Goal: Check status: Check status

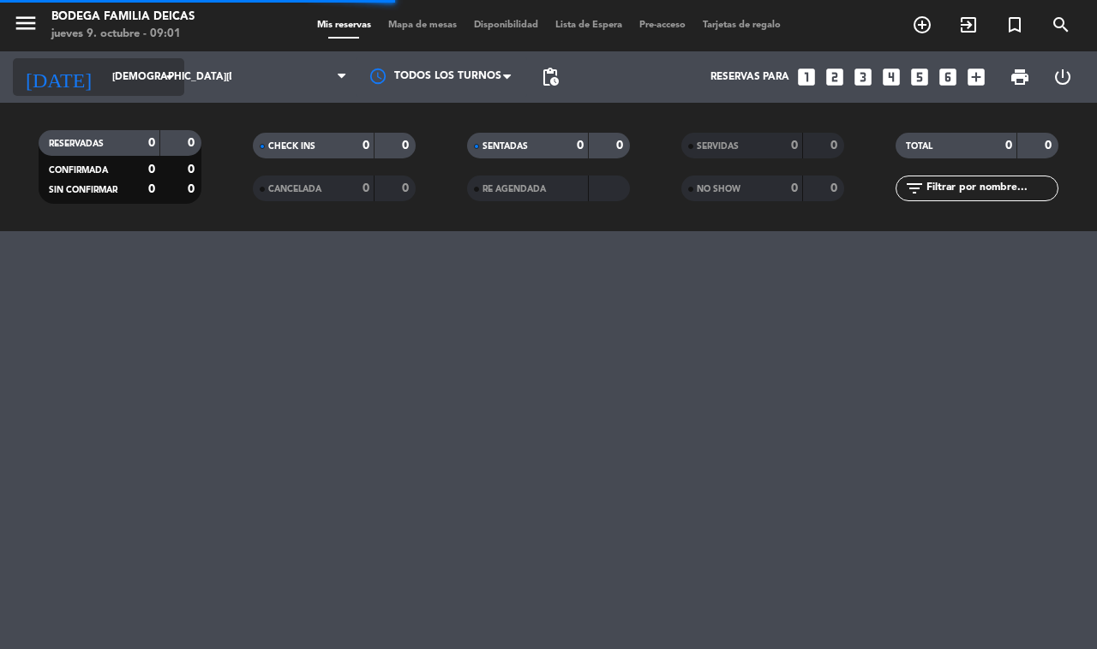
drag, startPoint x: 0, startPoint y: 0, endPoint x: 131, endPoint y: 71, distance: 149.1
click at [131, 71] on input "[DEMOGRAPHIC_DATA][DATE]" at bounding box center [172, 77] width 136 height 29
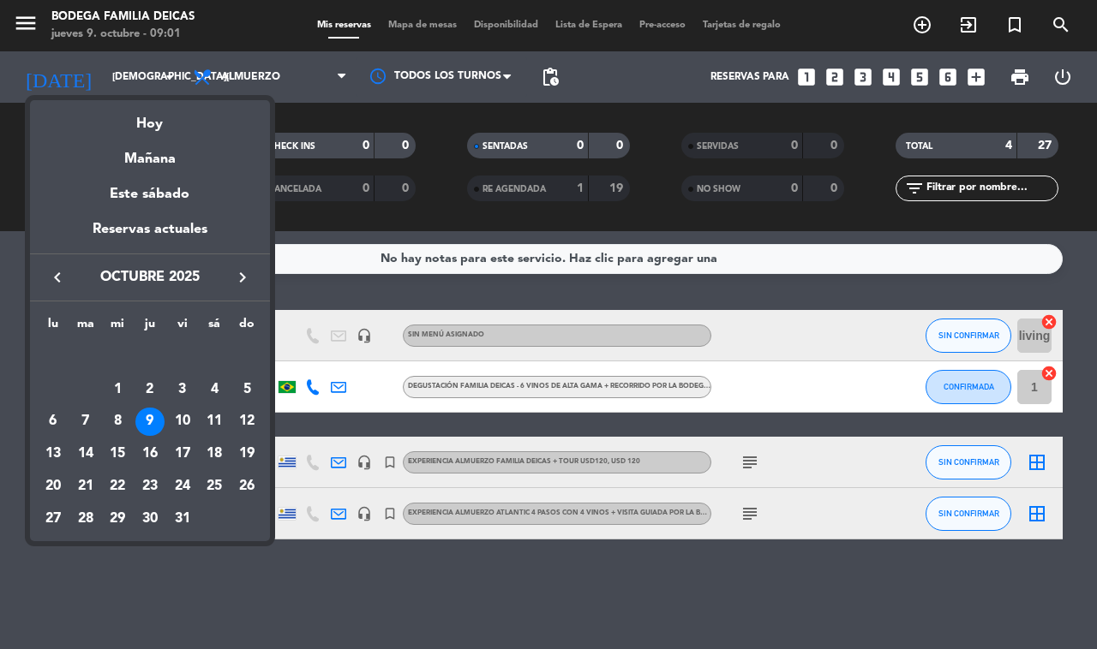
click at [701, 570] on div at bounding box center [548, 324] width 1097 height 649
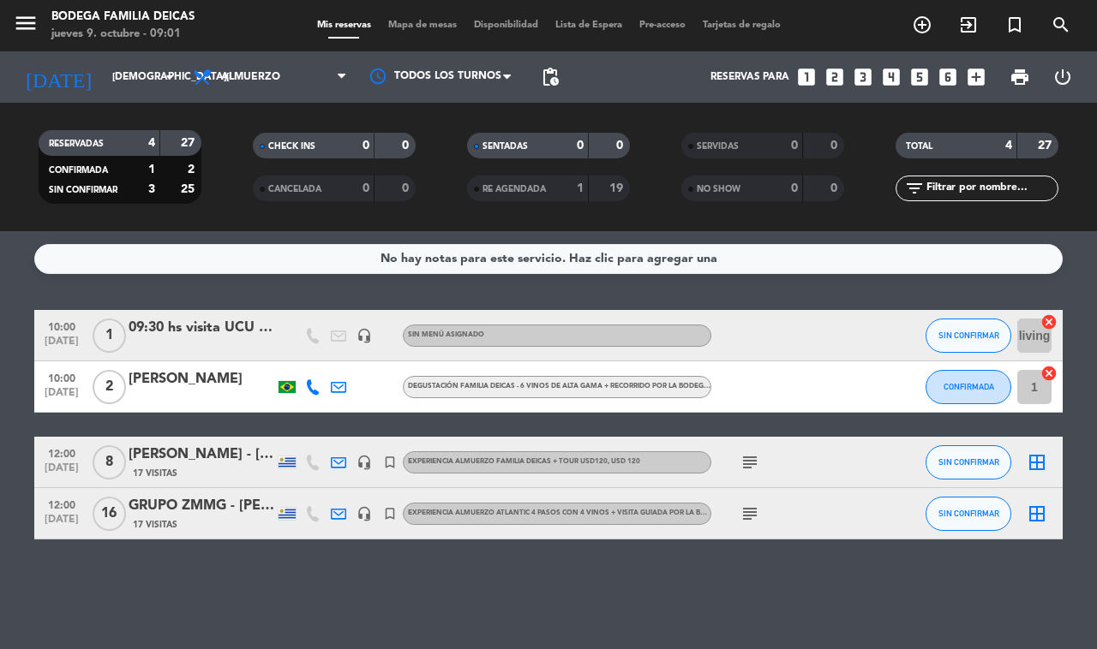
click at [227, 317] on div "10:00 [DATE] 1 09:30 hs visita [GEOGRAPHIC_DATA] SOLO RECORRIDO Y COPA CORTESIA…" at bounding box center [548, 335] width 1028 height 51
click at [219, 331] on div "09:30 hs visita UCU SOLO RECORRIDO Y COPA CORTESIA" at bounding box center [202, 328] width 146 height 22
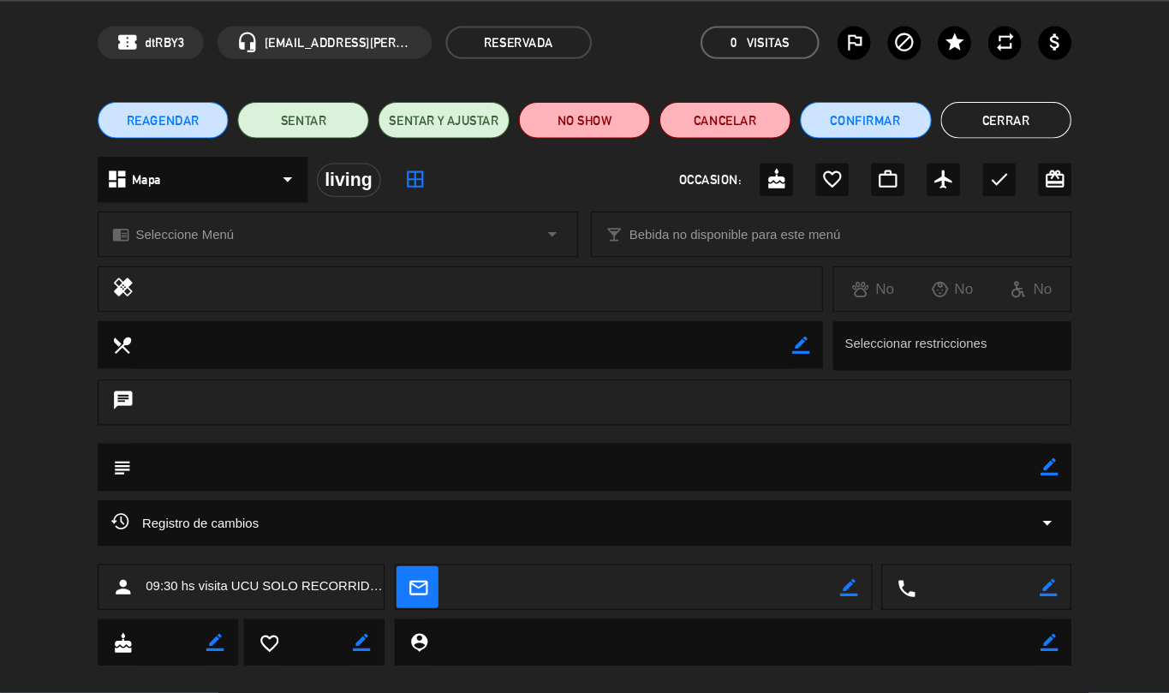
scroll to position [83, 0]
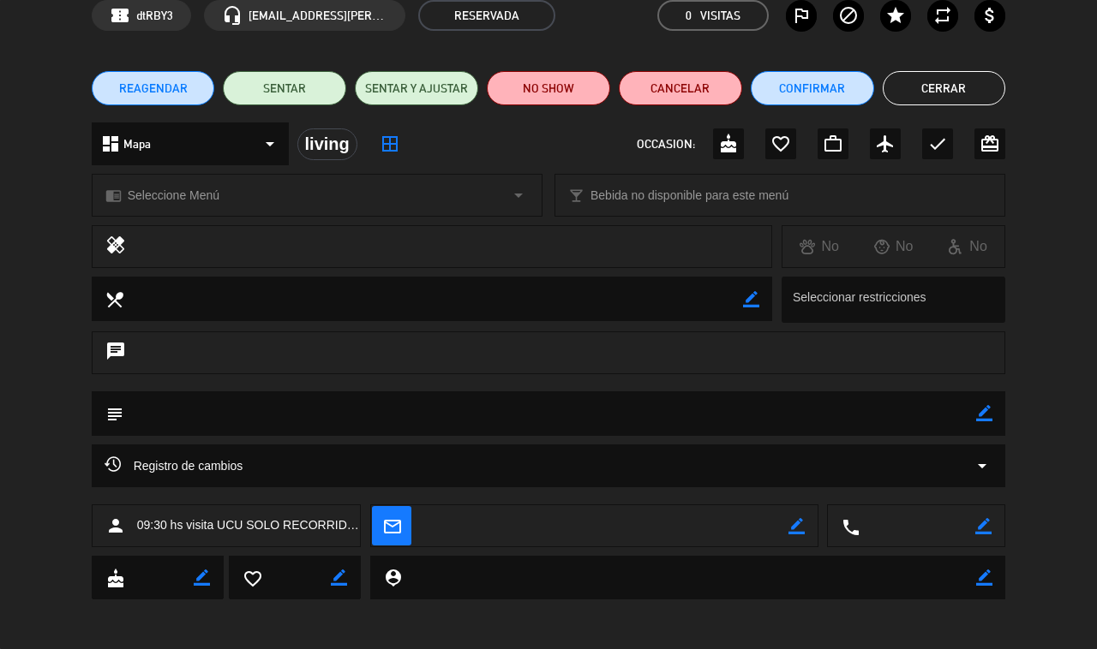
click at [320, 531] on span "09:30 hs visita UCU SOLO RECORRIDO Y COPA CORTESIA" at bounding box center [249, 526] width 224 height 20
click at [323, 527] on span "09:30 hs visita UCU SOLO RECORRIDO Y COPA CORTESIA" at bounding box center [249, 526] width 224 height 20
click at [326, 521] on span "09:30 hs visita UCU SOLO RECORRIDO Y COPA CORTESIA" at bounding box center [249, 526] width 224 height 20
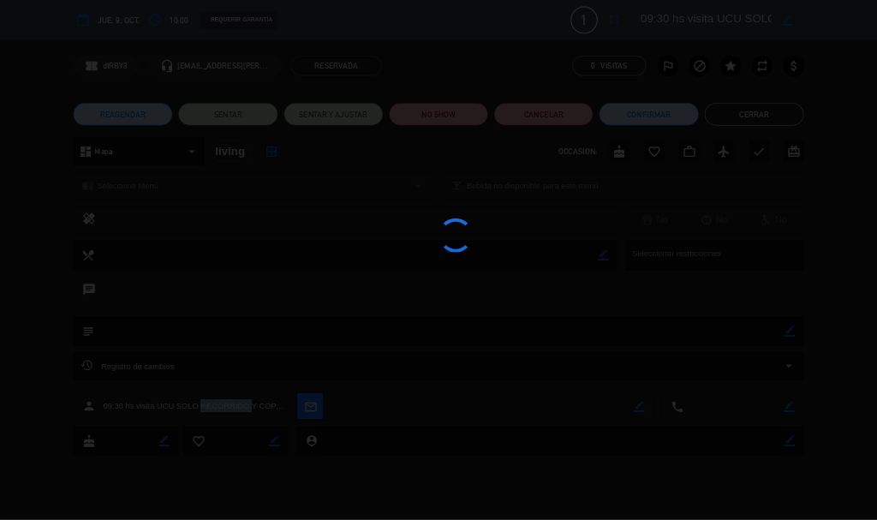
scroll to position [0, 0]
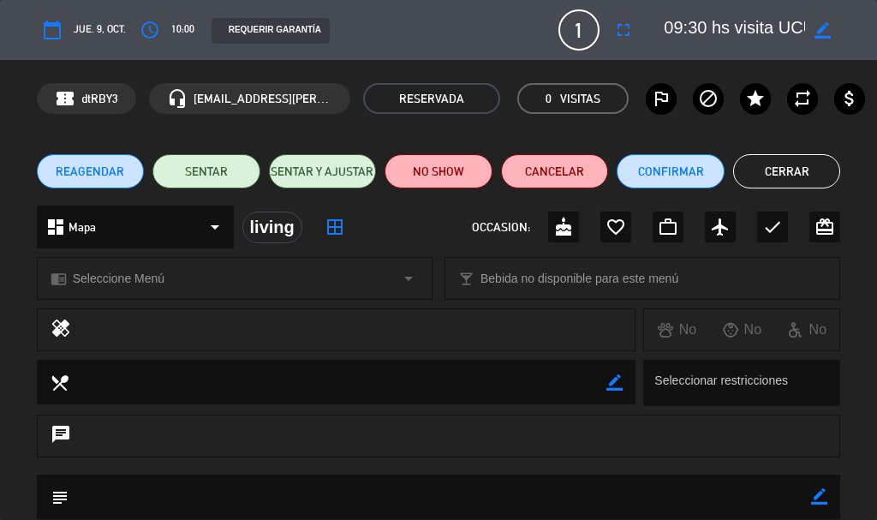
click at [792, 168] on button "Cerrar" at bounding box center [787, 171] width 108 height 34
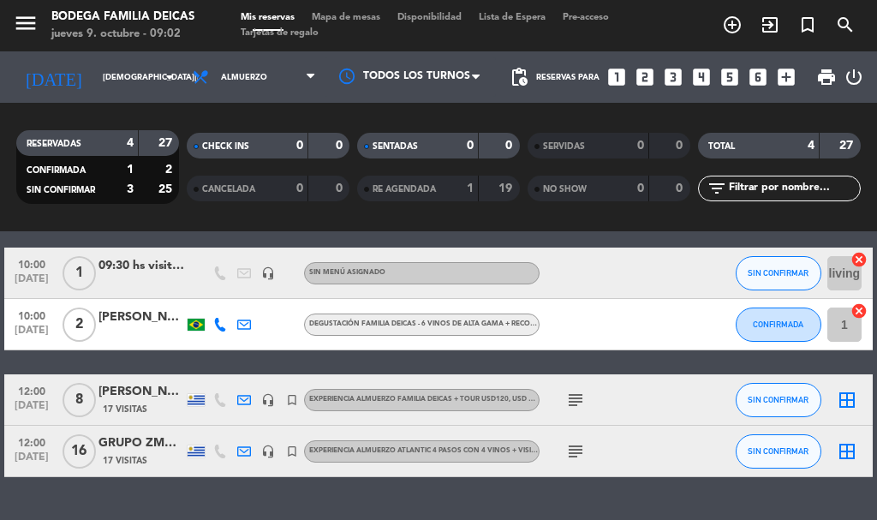
scroll to position [86, 0]
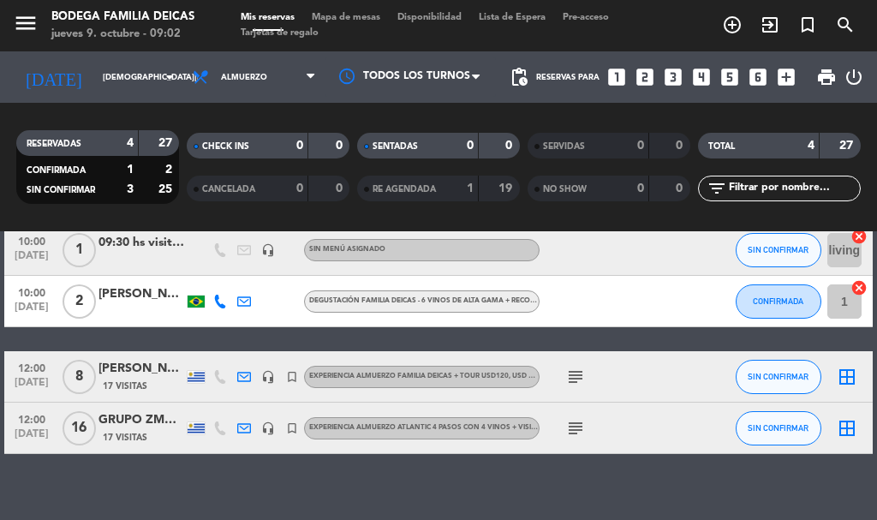
click at [177, 242] on div "09:30 hs visita UCU SOLO RECORRIDO Y COPA CORTESIA" at bounding box center [142, 243] width 86 height 20
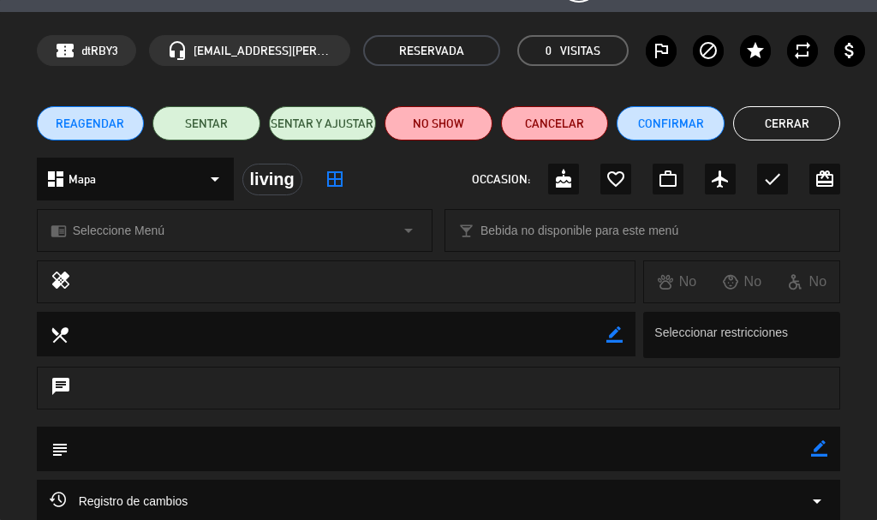
scroll to position [0, 0]
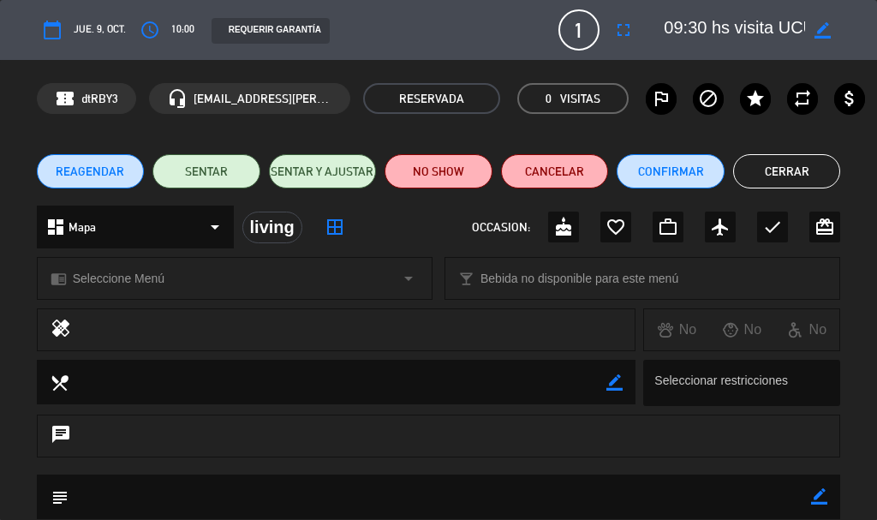
click at [787, 162] on button "Cerrar" at bounding box center [787, 171] width 108 height 34
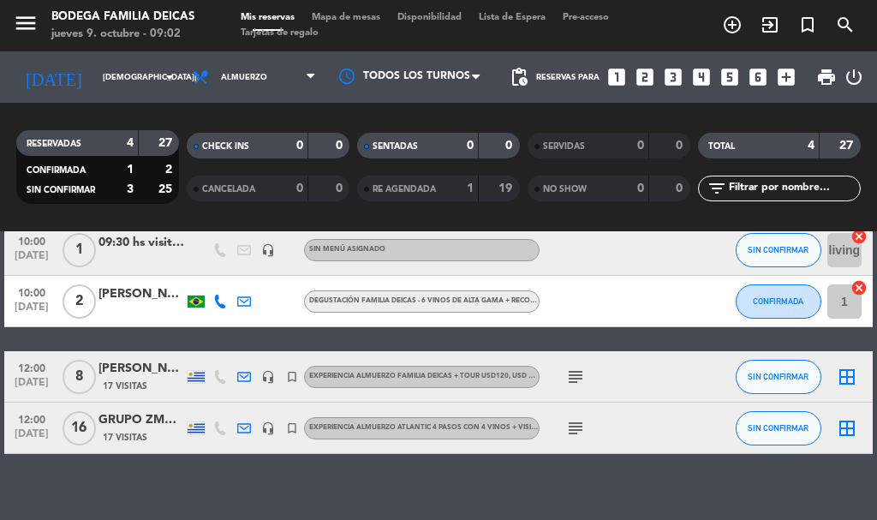
drag, startPoint x: 579, startPoint y: 421, endPoint x: 576, endPoint y: 409, distance: 12.5
click at [578, 421] on icon "subject" at bounding box center [575, 428] width 21 height 21
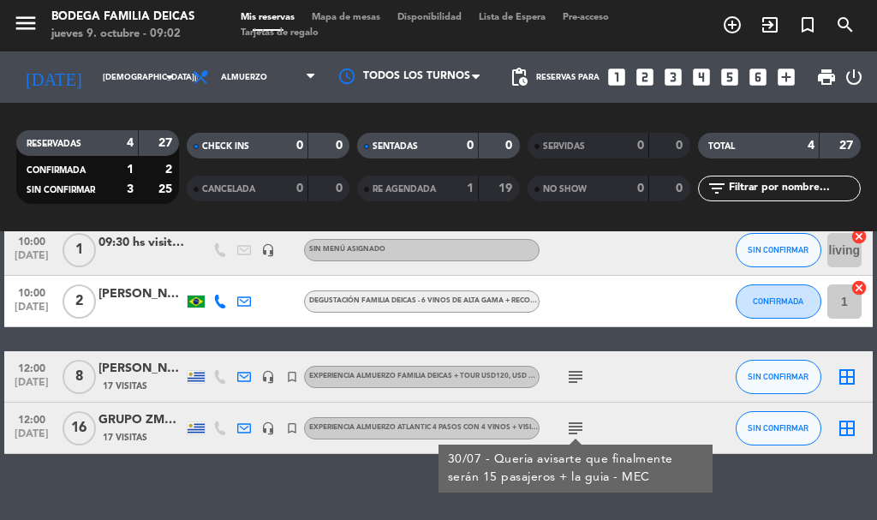
click at [341, 481] on div "No hay notas para este servicio. Haz clic para agregar una 10:00 [DATE] 1 09:30…" at bounding box center [438, 375] width 877 height 289
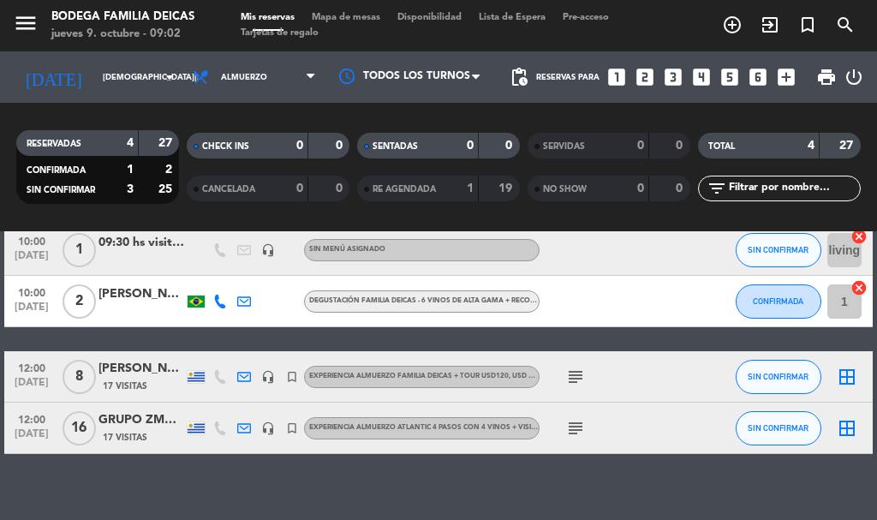
click at [576, 383] on icon "subject" at bounding box center [575, 377] width 21 height 21
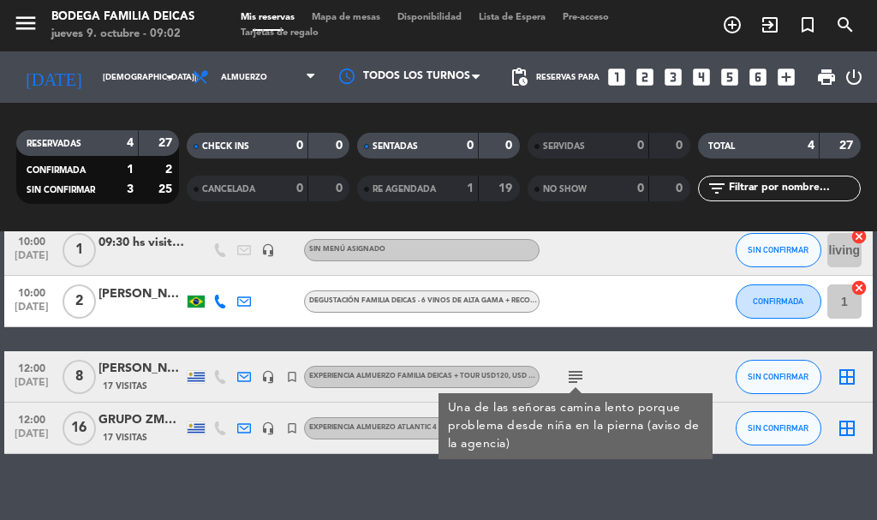
click at [419, 479] on div "No hay notas para este servicio. Haz clic para agregar una 10:00 [DATE] 1 09:30…" at bounding box center [438, 375] width 877 height 289
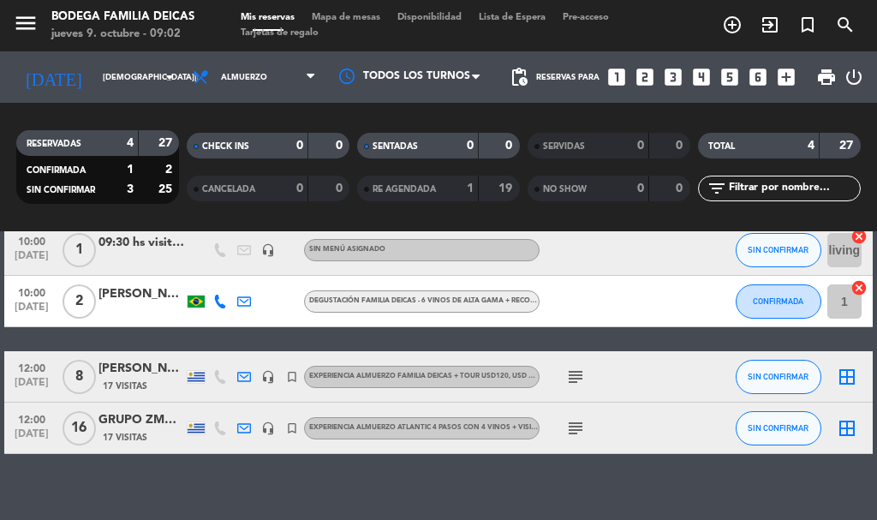
click at [155, 368] on div "[PERSON_NAME] - [PERSON_NAME]" at bounding box center [142, 369] width 86 height 20
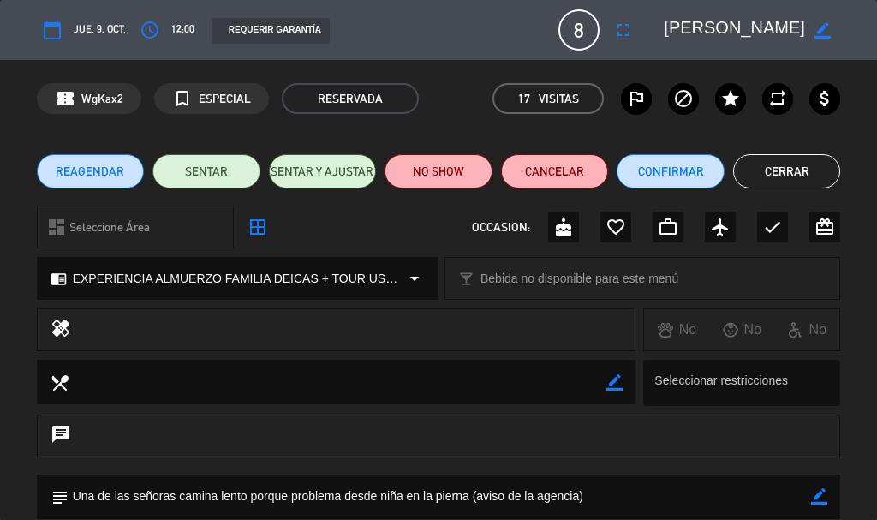
click at [799, 160] on button "Cerrar" at bounding box center [787, 171] width 108 height 34
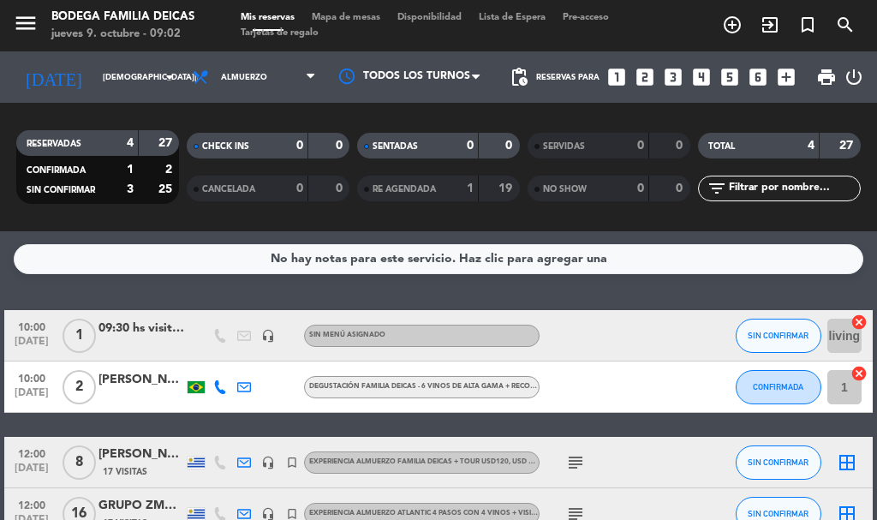
click at [131, 377] on div "[PERSON_NAME]" at bounding box center [142, 380] width 86 height 20
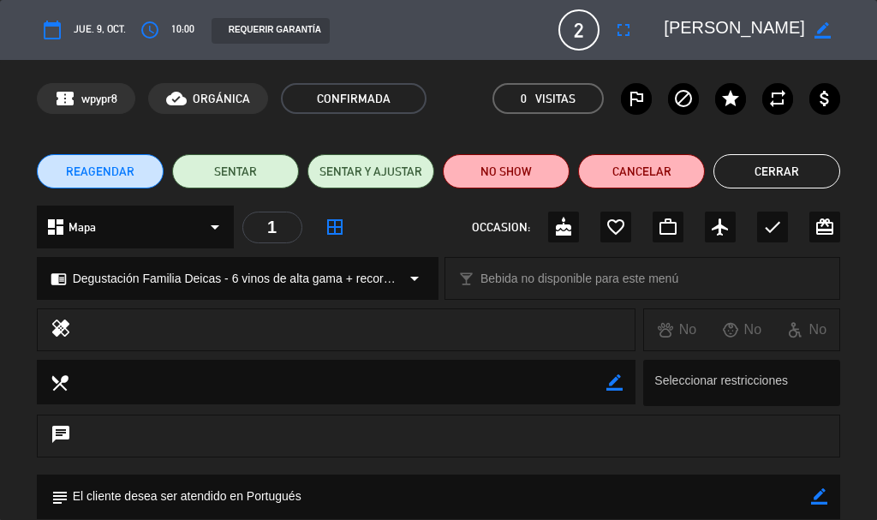
click at [798, 166] on button "Cerrar" at bounding box center [777, 171] width 127 height 34
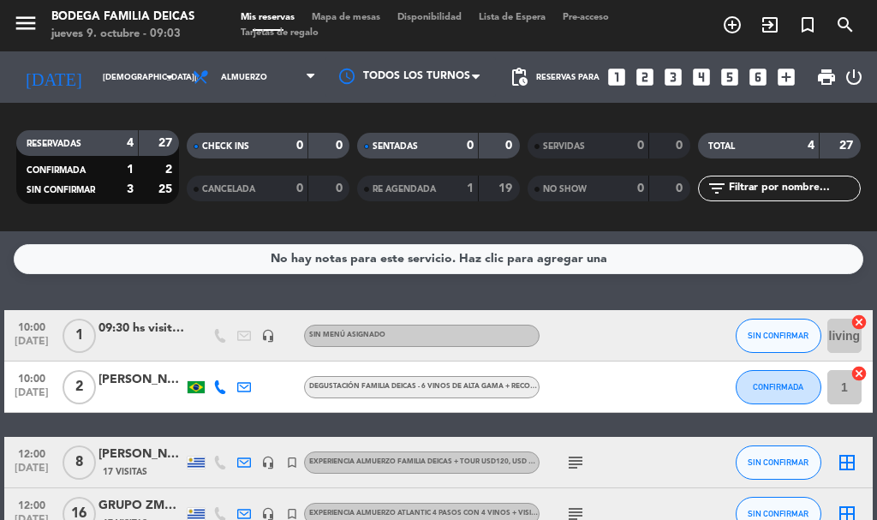
click at [224, 425] on div "10:00 [DATE] 1 09:30 hs visita [GEOGRAPHIC_DATA] SOLO RECORRIDO Y COPA CORTESIA…" at bounding box center [438, 425] width 869 height 230
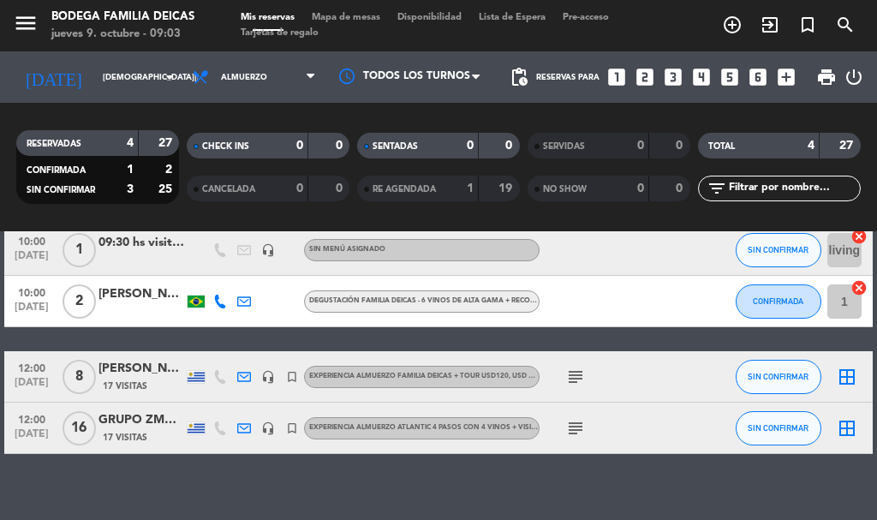
click at [571, 371] on icon "subject" at bounding box center [575, 377] width 21 height 21
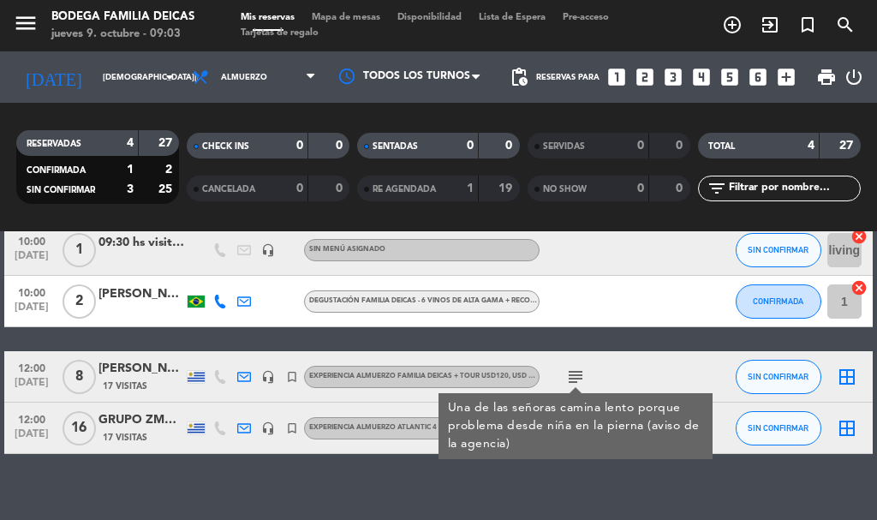
click at [546, 496] on div "No hay notas para este servicio. Haz clic para agregar una 10:00 [DATE] 1 09:30…" at bounding box center [438, 375] width 877 height 289
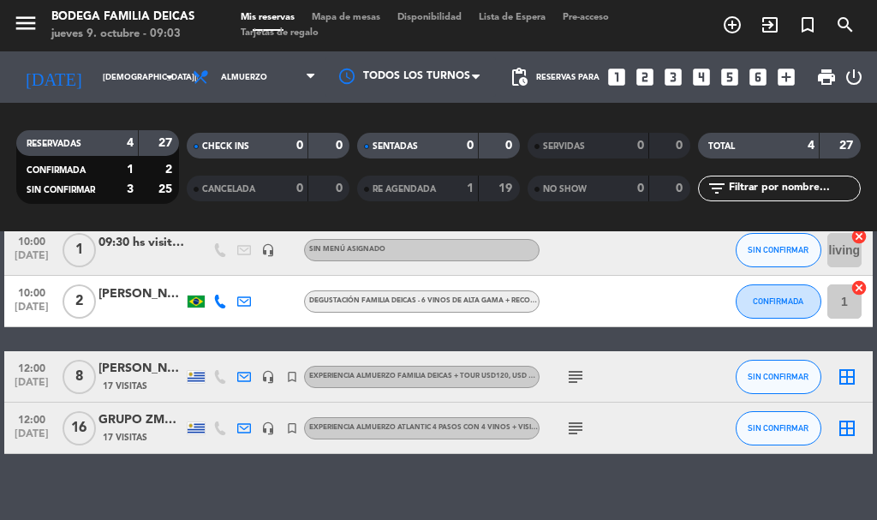
click at [580, 421] on icon "subject" at bounding box center [575, 428] width 21 height 21
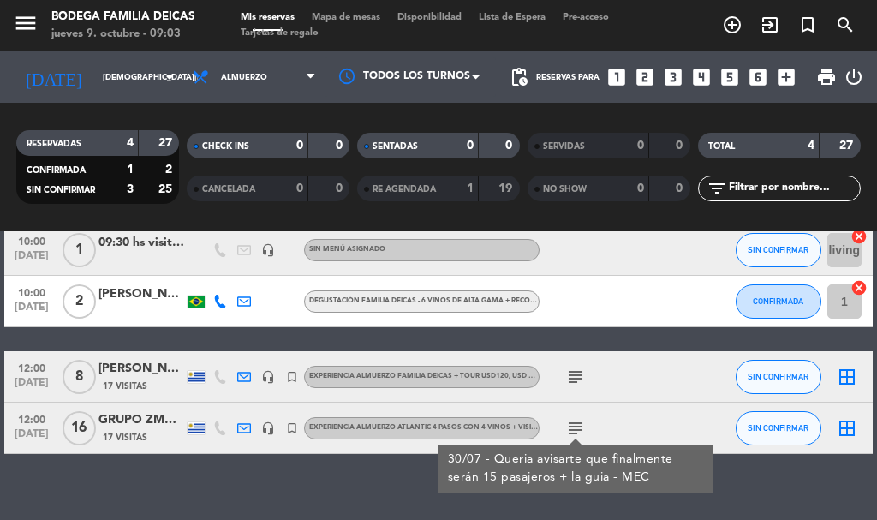
click at [574, 374] on icon "subject" at bounding box center [575, 377] width 21 height 21
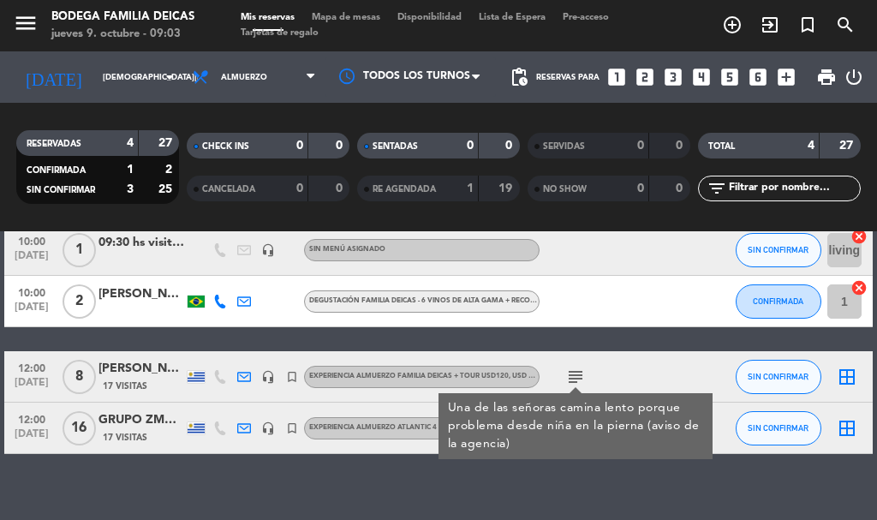
click at [553, 332] on div "10:00 [DATE] 1 09:30 hs visita [GEOGRAPHIC_DATA] SOLO RECORRIDO Y COPA CORTESIA…" at bounding box center [438, 339] width 869 height 230
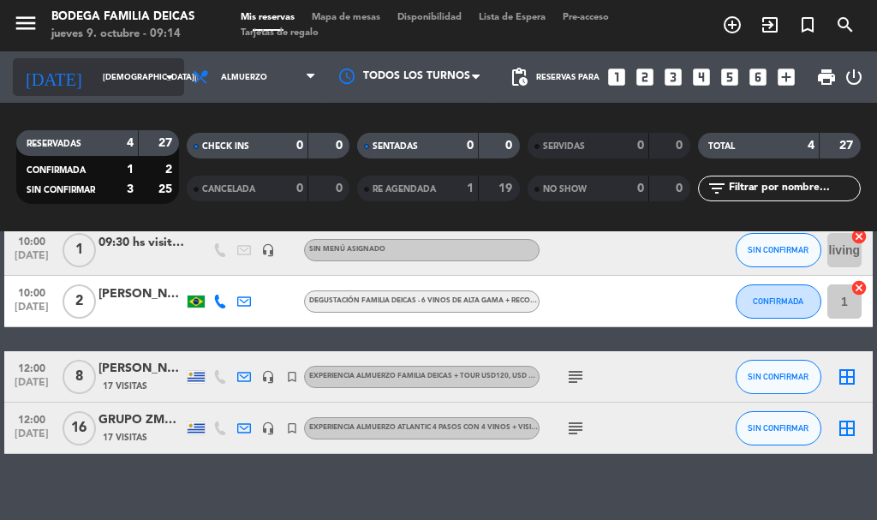
click at [110, 70] on input "[DEMOGRAPHIC_DATA][DATE]" at bounding box center [150, 77] width 112 height 27
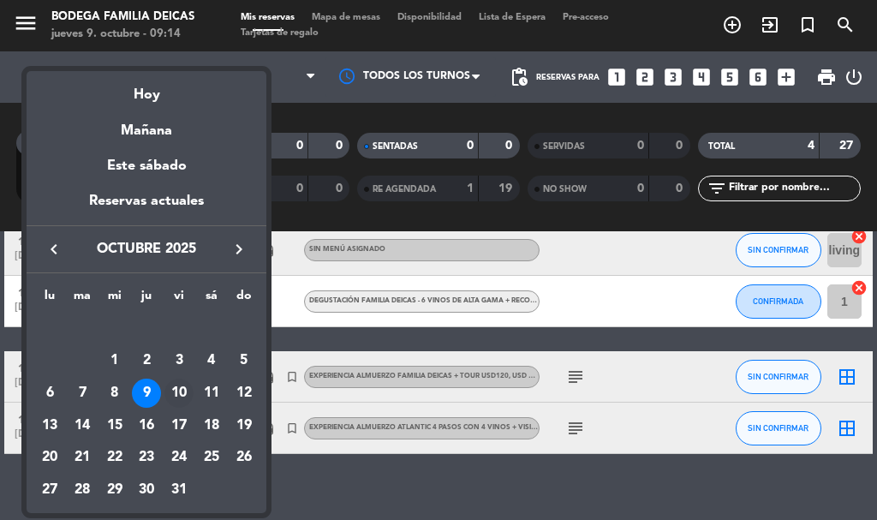
click at [172, 384] on div "10" at bounding box center [178, 393] width 29 height 29
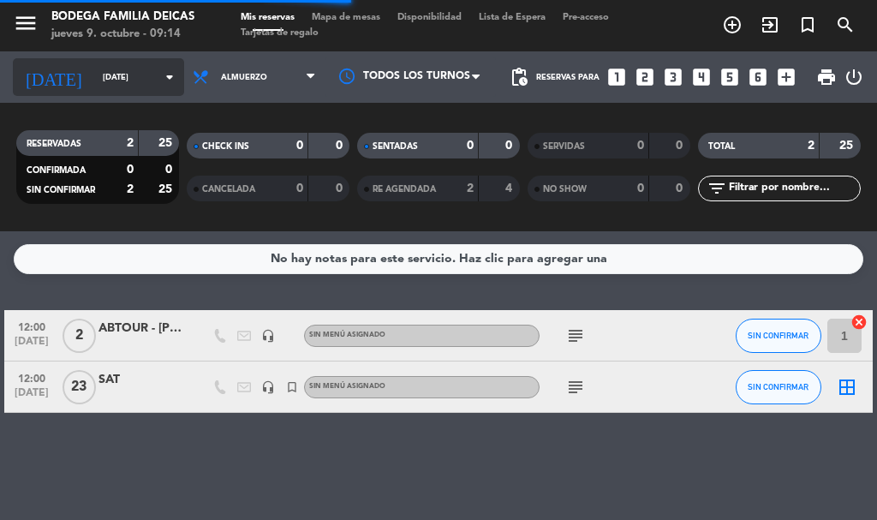
scroll to position [0, 0]
click at [100, 87] on input "[DATE]" at bounding box center [150, 77] width 112 height 27
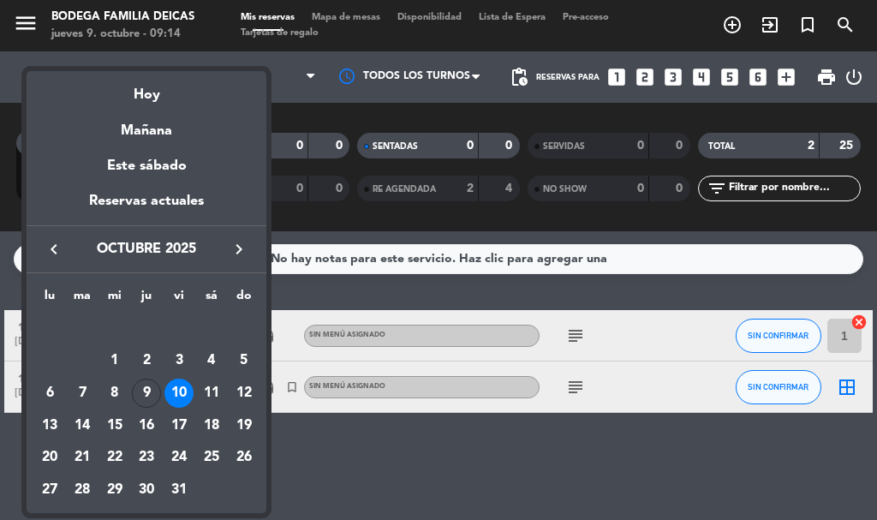
click at [206, 392] on div "11" at bounding box center [211, 393] width 29 height 29
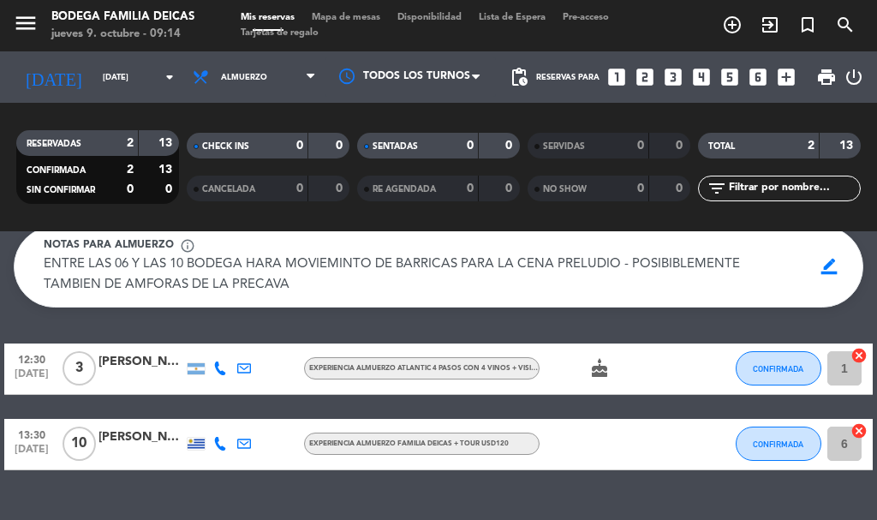
scroll to position [86, 0]
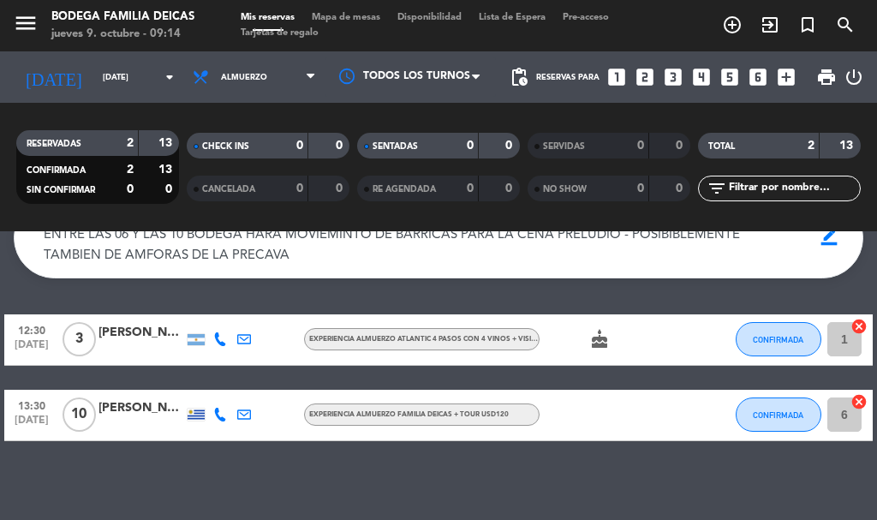
click at [112, 52] on div "[DATE] [DATE] arrow_drop_down" at bounding box center [98, 76] width 171 height 51
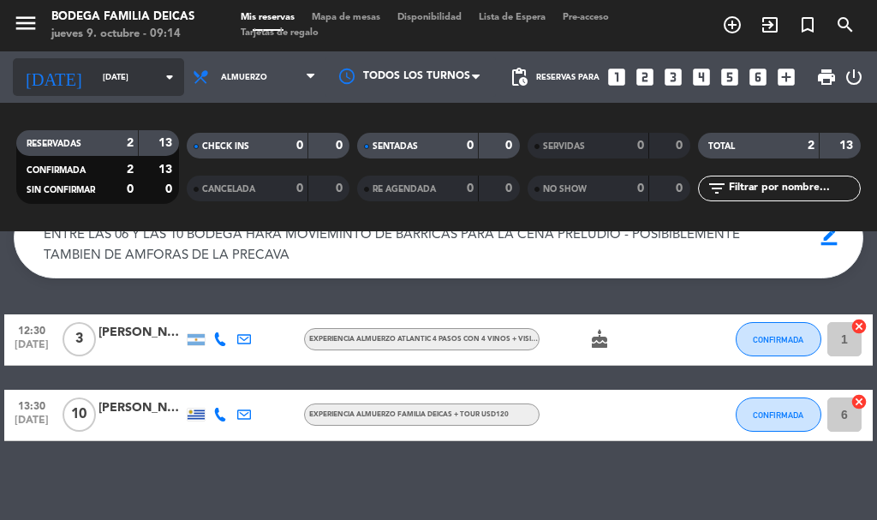
click at [118, 64] on div "[DATE] [DATE] arrow_drop_down" at bounding box center [98, 77] width 171 height 38
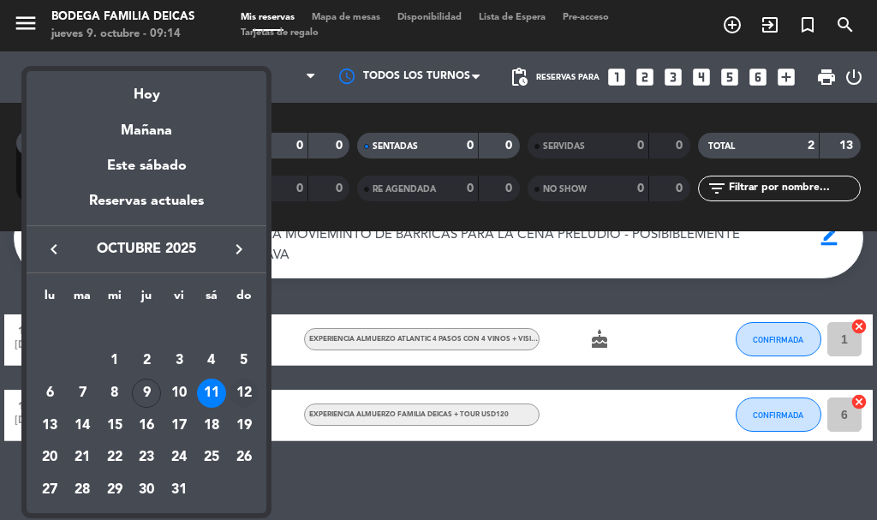
click at [245, 392] on div "12" at bounding box center [244, 393] width 29 height 29
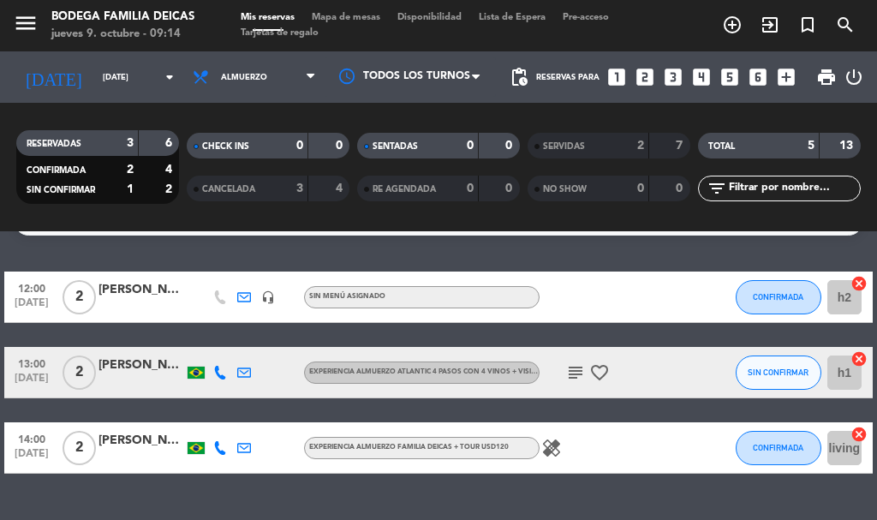
scroll to position [0, 0]
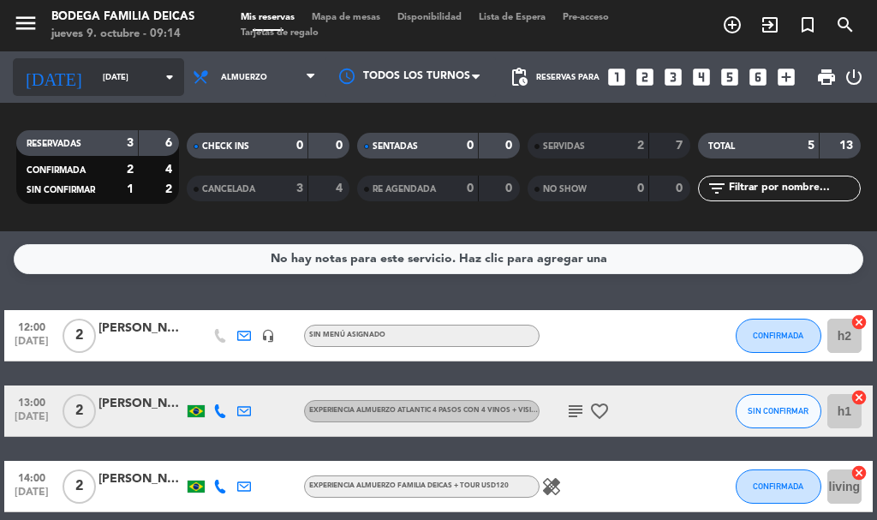
click at [135, 80] on input "[DATE]" at bounding box center [150, 77] width 112 height 27
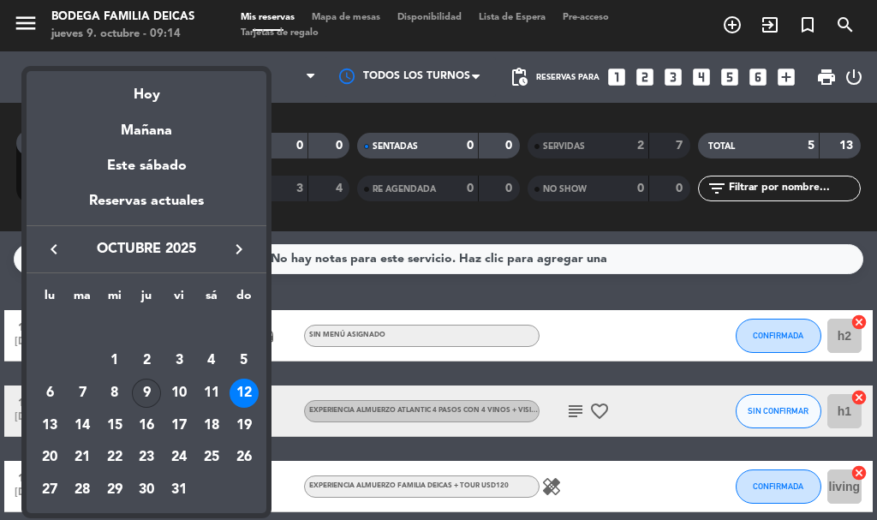
click at [150, 388] on div "9" at bounding box center [146, 393] width 29 height 29
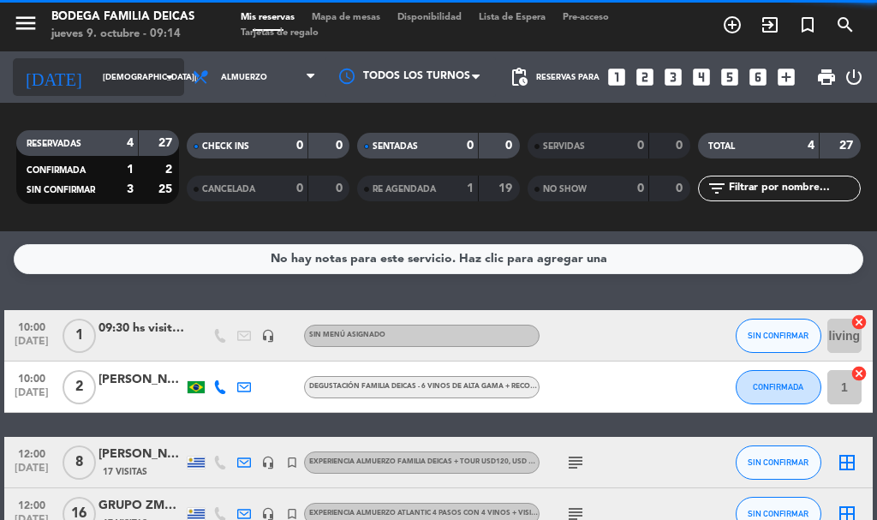
click at [135, 88] on input "[DEMOGRAPHIC_DATA][DATE]" at bounding box center [150, 77] width 112 height 27
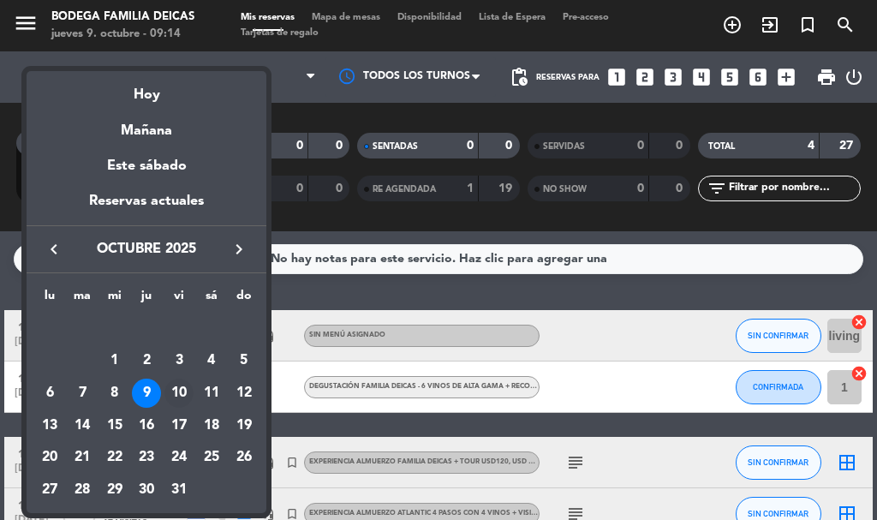
click at [179, 386] on div "10" at bounding box center [178, 393] width 29 height 29
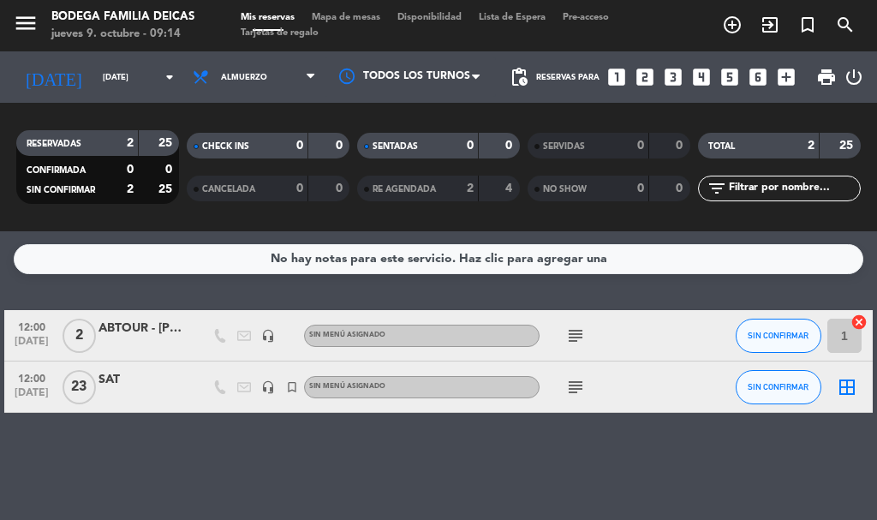
click at [126, 394] on div at bounding box center [142, 397] width 86 height 14
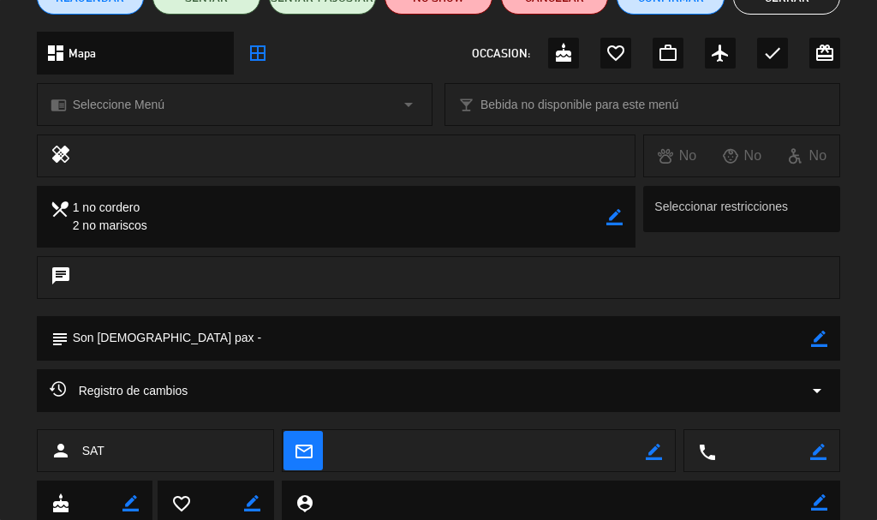
scroll to position [144, 0]
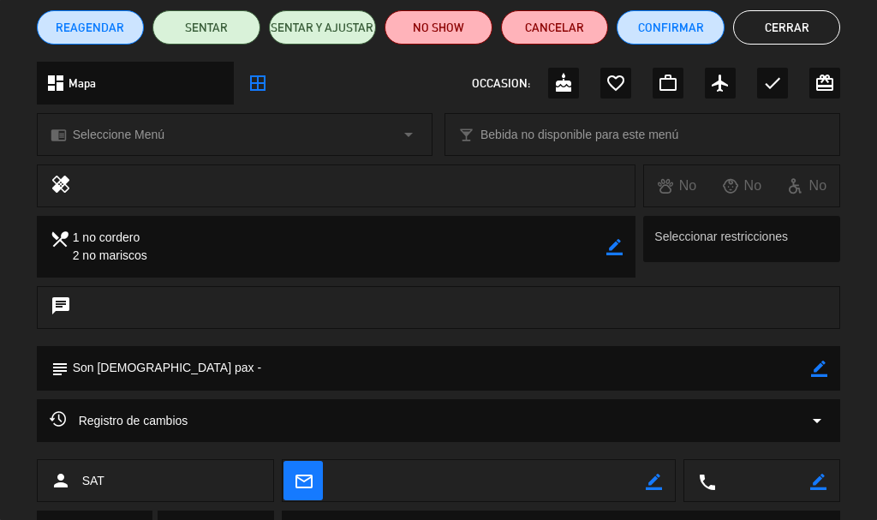
click at [735, 30] on button "Cerrar" at bounding box center [787, 27] width 108 height 34
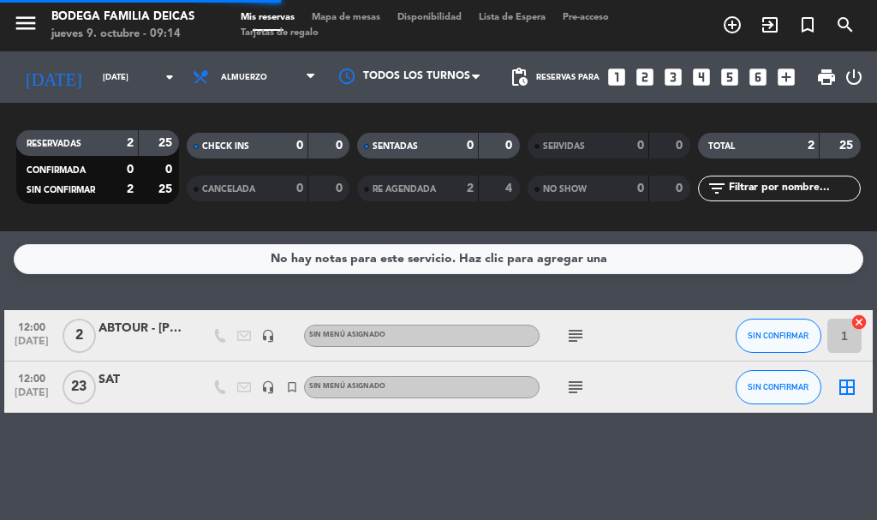
click at [93, 54] on div "[DATE] [DATE] arrow_drop_down" at bounding box center [98, 76] width 171 height 51
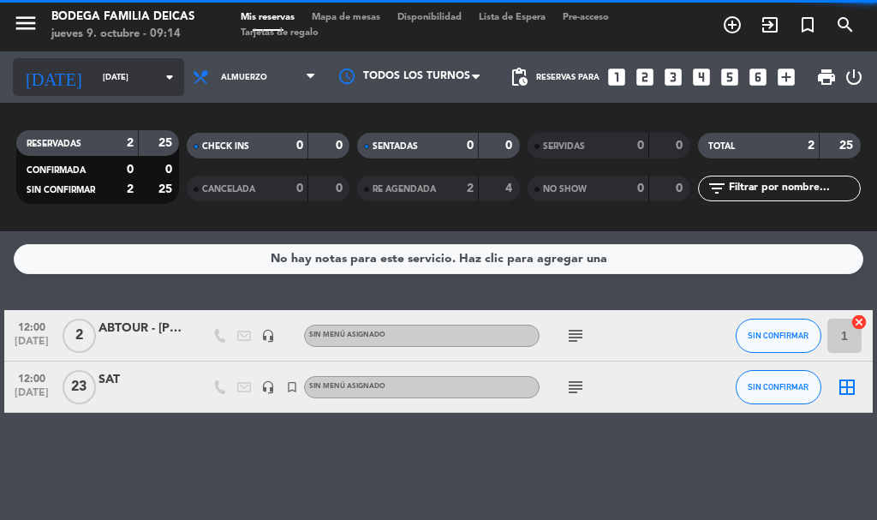
click at [91, 63] on div "[DATE] [DATE] arrow_drop_down" at bounding box center [98, 77] width 171 height 38
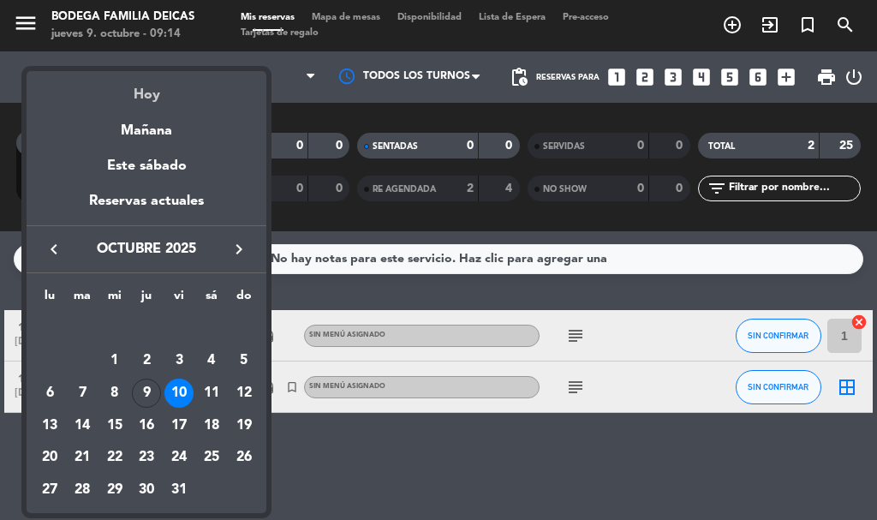
click at [105, 74] on div "Hoy" at bounding box center [147, 88] width 240 height 35
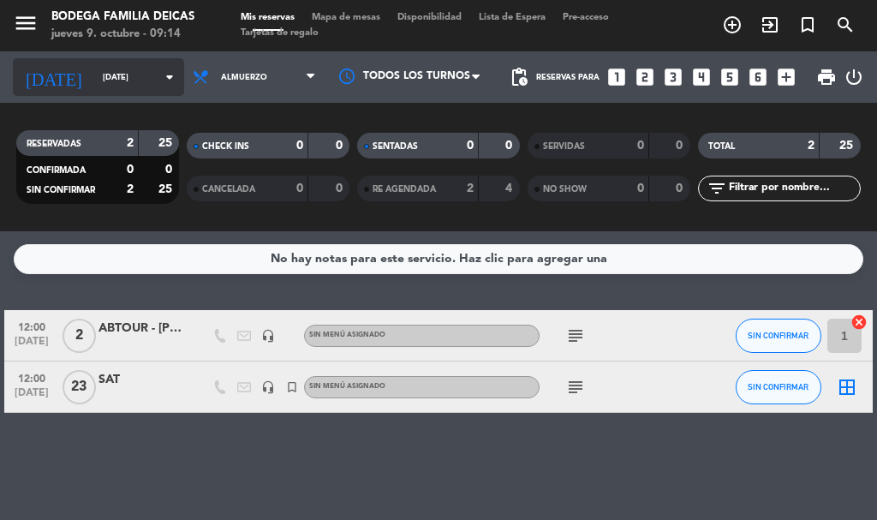
type input "[DEMOGRAPHIC_DATA][DATE]"
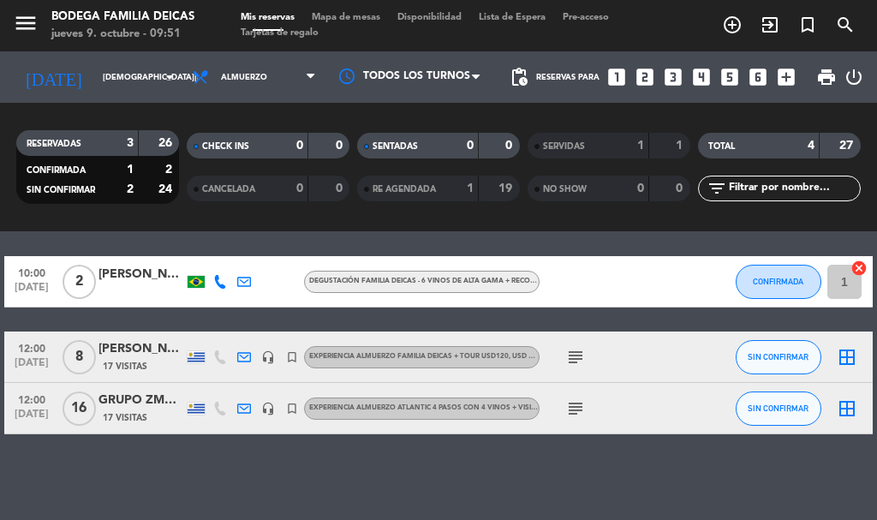
scroll to position [54, 0]
click at [138, 271] on div "[PERSON_NAME]" at bounding box center [142, 275] width 86 height 20
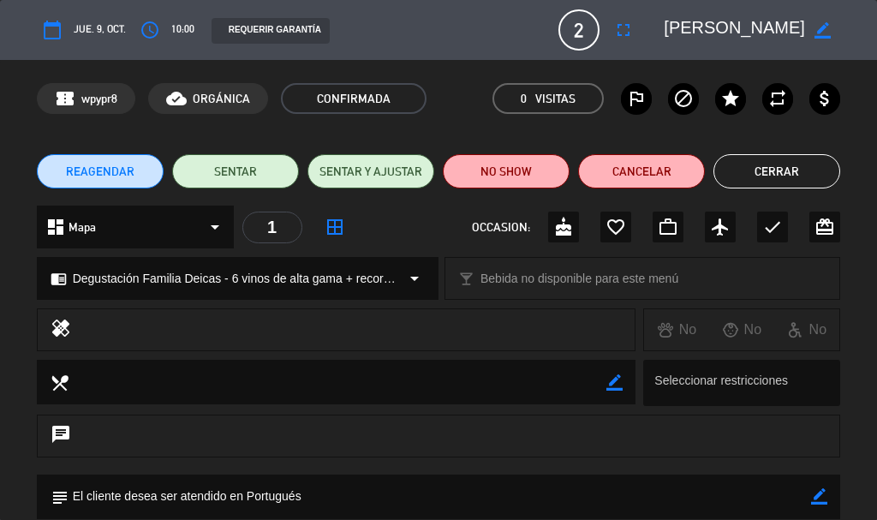
click at [779, 164] on button "Cerrar" at bounding box center [777, 171] width 127 height 34
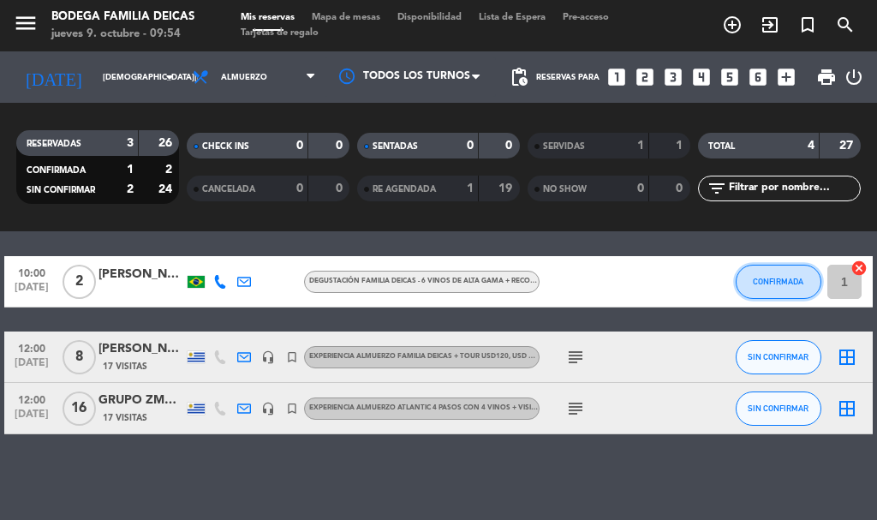
click at [768, 290] on button "CONFIRMADA" at bounding box center [779, 282] width 86 height 34
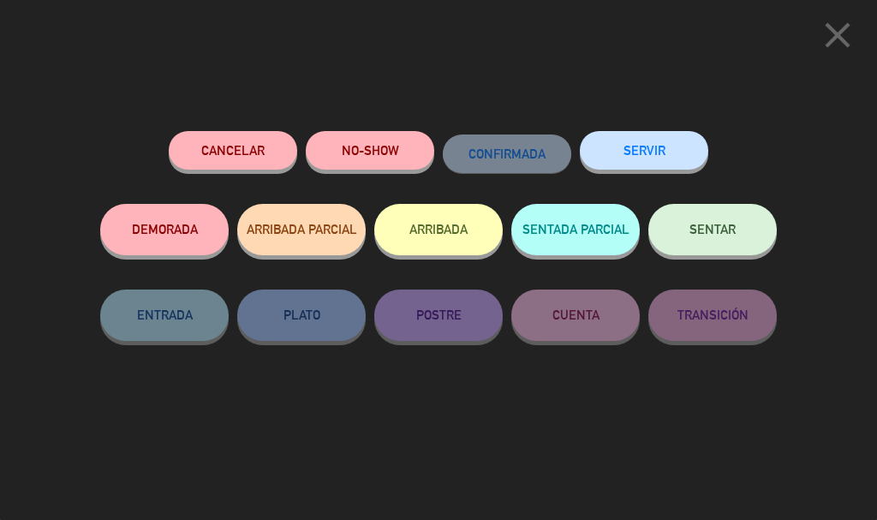
click at [720, 223] on button "SENTAR" at bounding box center [713, 229] width 129 height 51
